Goal: Task Accomplishment & Management: Manage account settings

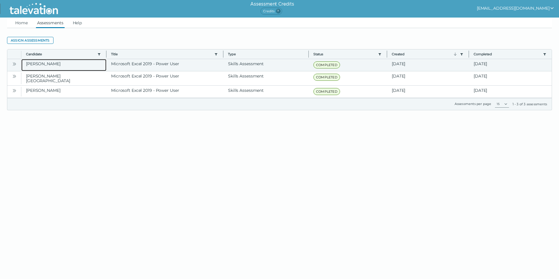
click at [34, 64] on clr-dg-cell "[PERSON_NAME]" at bounding box center [63, 65] width 85 height 12
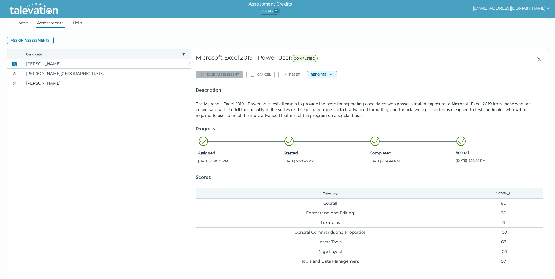
click at [319, 76] on button "Reports" at bounding box center [322, 74] width 30 height 7
click at [325, 161] on span "[DATE] 7:08:40 PM" at bounding box center [326, 161] width 84 height 5
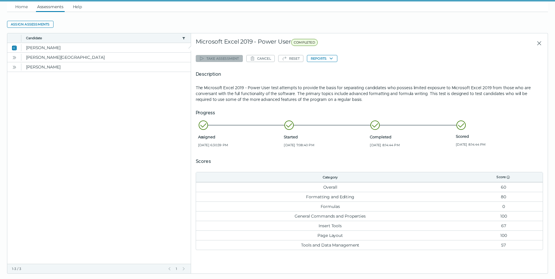
scroll to position [25, 0]
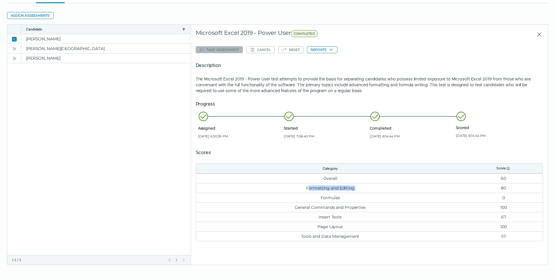
drag, startPoint x: 310, startPoint y: 189, endPoint x: 489, endPoint y: 190, distance: 179.5
click at [489, 190] on tr "Formatting and Editing 80" at bounding box center [369, 188] width 346 height 10
drag, startPoint x: 365, startPoint y: 198, endPoint x: 386, endPoint y: 198, distance: 21.0
click at [386, 198] on td "Formulas" at bounding box center [330, 198] width 268 height 10
drag, startPoint x: 298, startPoint y: 208, endPoint x: 425, endPoint y: 208, distance: 126.3
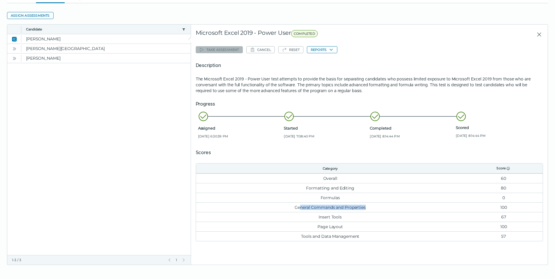
click at [425, 208] on td "General Commands and Properties" at bounding box center [330, 207] width 268 height 10
drag, startPoint x: 315, startPoint y: 218, endPoint x: 407, endPoint y: 217, distance: 91.8
click at [407, 217] on td "Insert Tools" at bounding box center [330, 217] width 268 height 10
drag, startPoint x: 301, startPoint y: 238, endPoint x: 396, endPoint y: 235, distance: 95.0
click at [396, 235] on td "Tools and Data Management" at bounding box center [330, 236] width 268 height 10
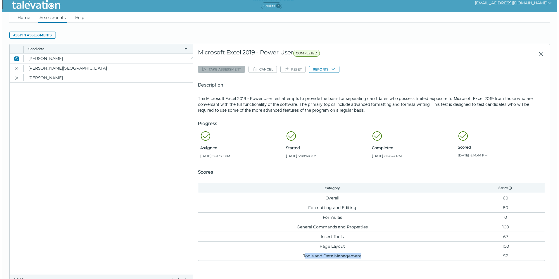
scroll to position [0, 0]
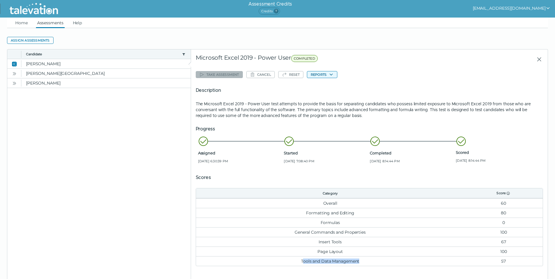
click at [320, 74] on button "Reports" at bounding box center [322, 74] width 30 height 7
click at [320, 86] on button "Microsoft Excel 2019 - Power User" at bounding box center [342, 85] width 71 height 7
